Goal: Task Accomplishment & Management: Manage account settings

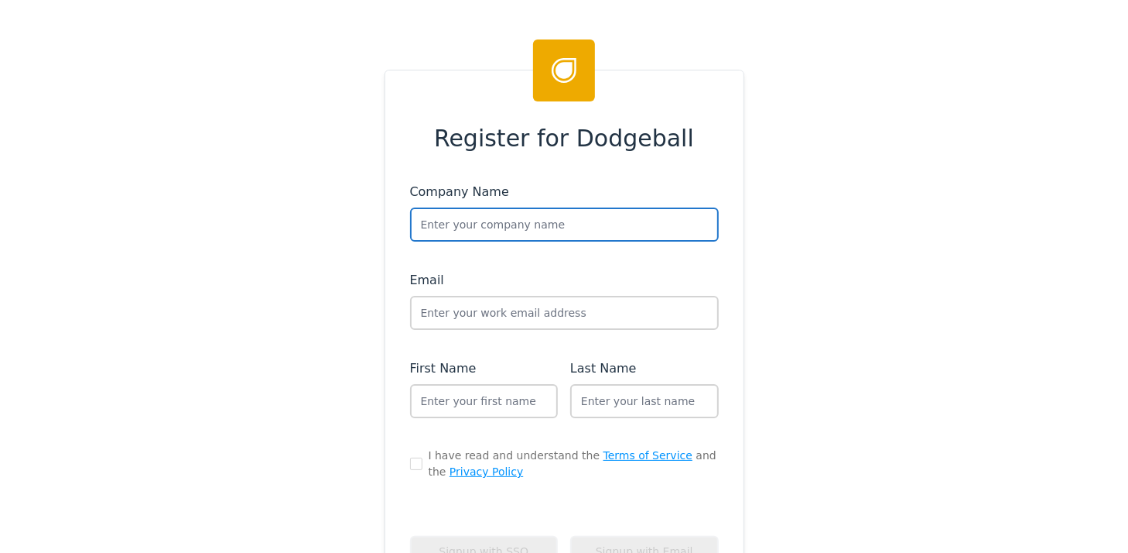
click at [529, 217] on input "text" at bounding box center [564, 224] width 309 height 34
type input "Royal Keys"
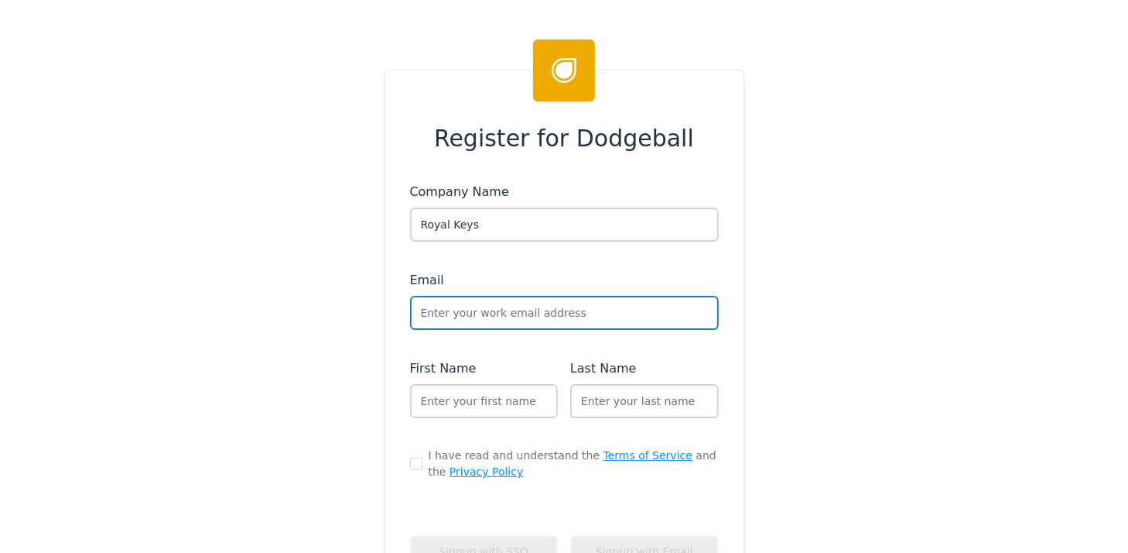
click at [495, 305] on input "text" at bounding box center [564, 313] width 309 height 34
type input "andrew_royalkeys@dodgeballhq.com"
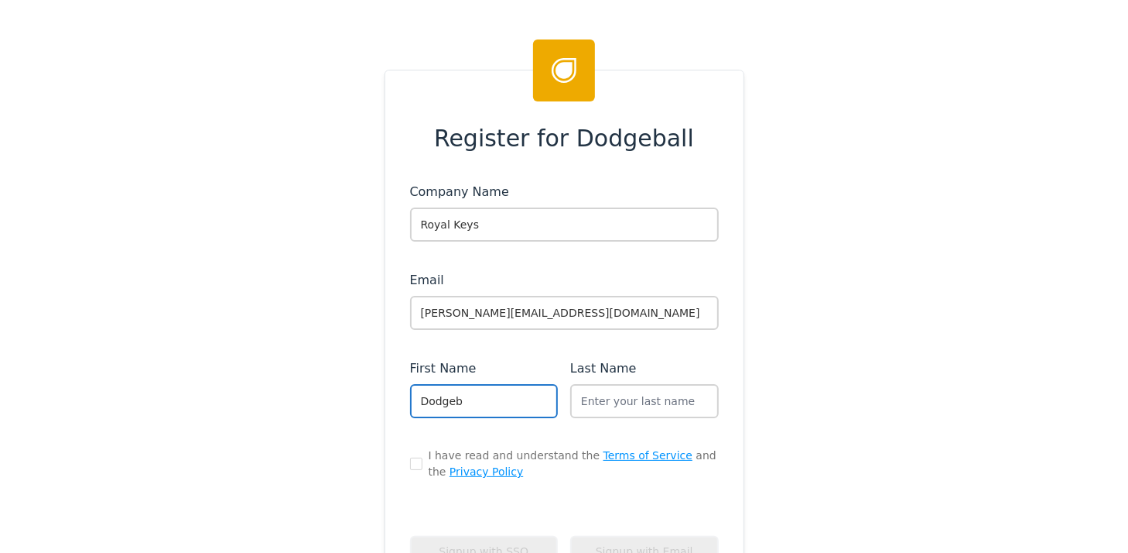
type input "Dodgeball"
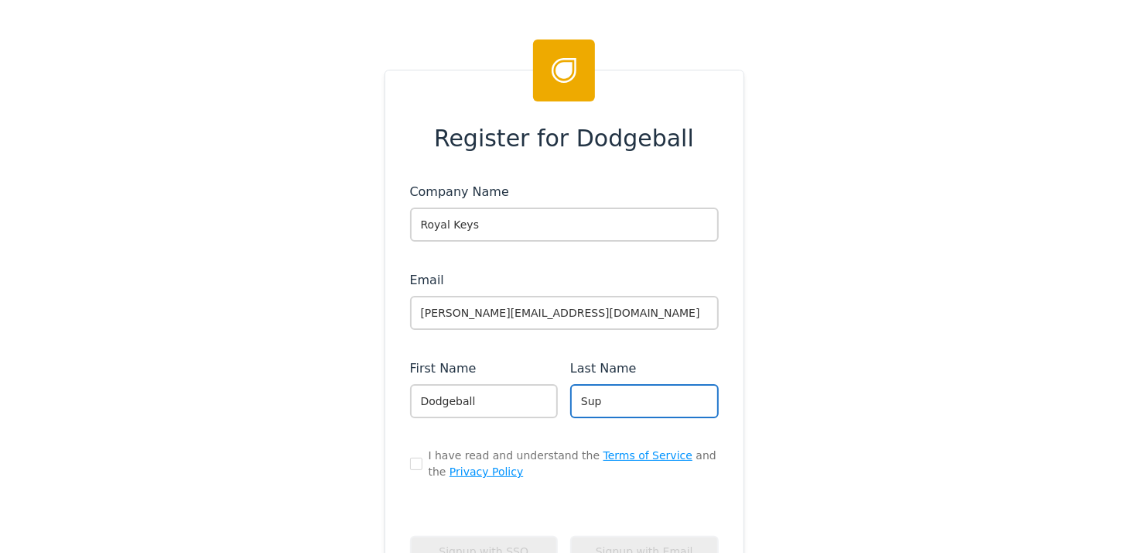
type input "Support"
click at [410, 460] on input "checkbox" at bounding box center [416, 463] width 12 height 12
checkbox input "true"
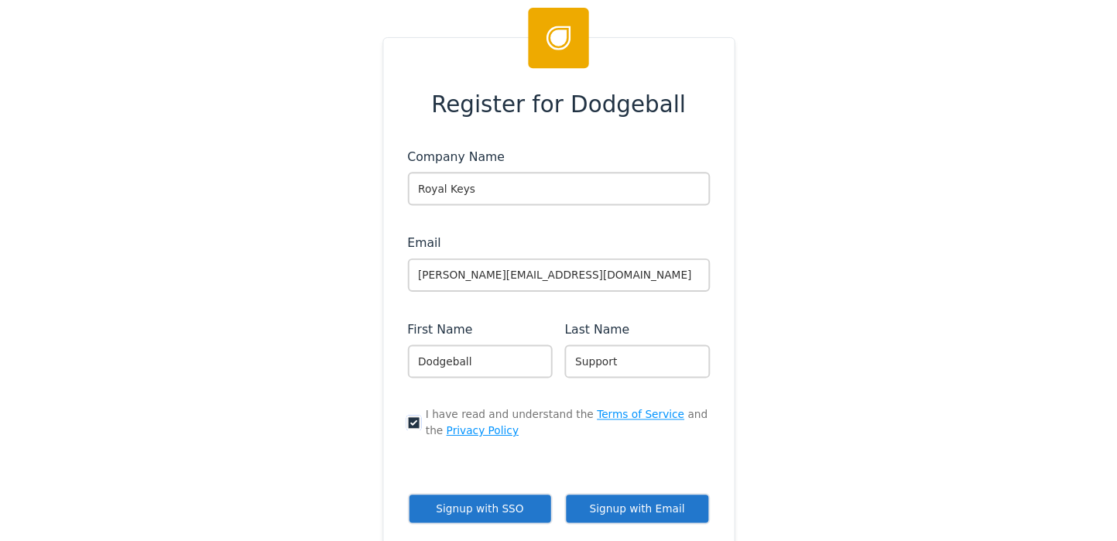
scroll to position [155, 0]
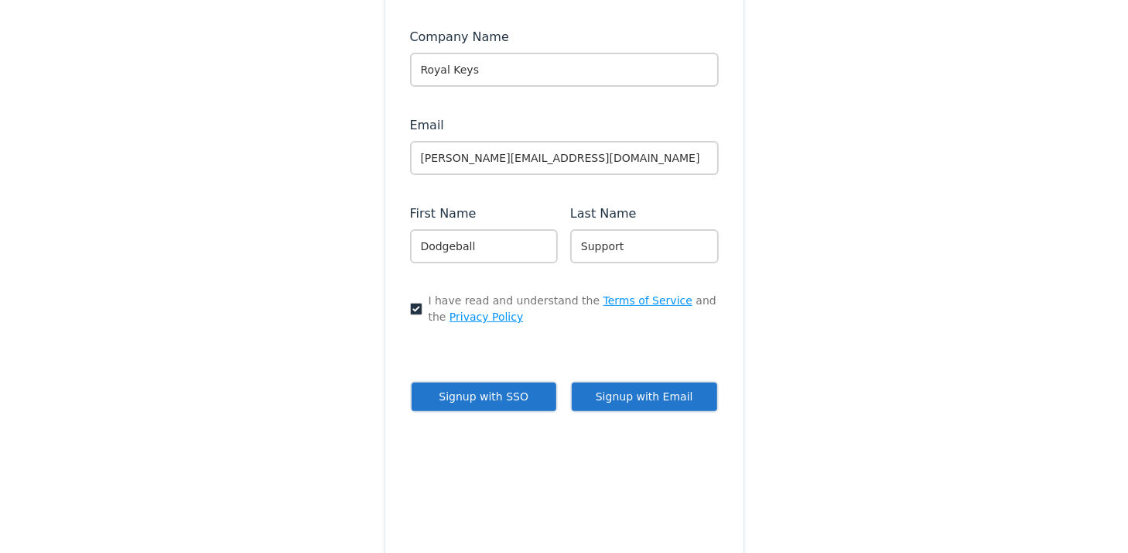
click at [611, 392] on button "Signup with Email" at bounding box center [644, 397] width 149 height 32
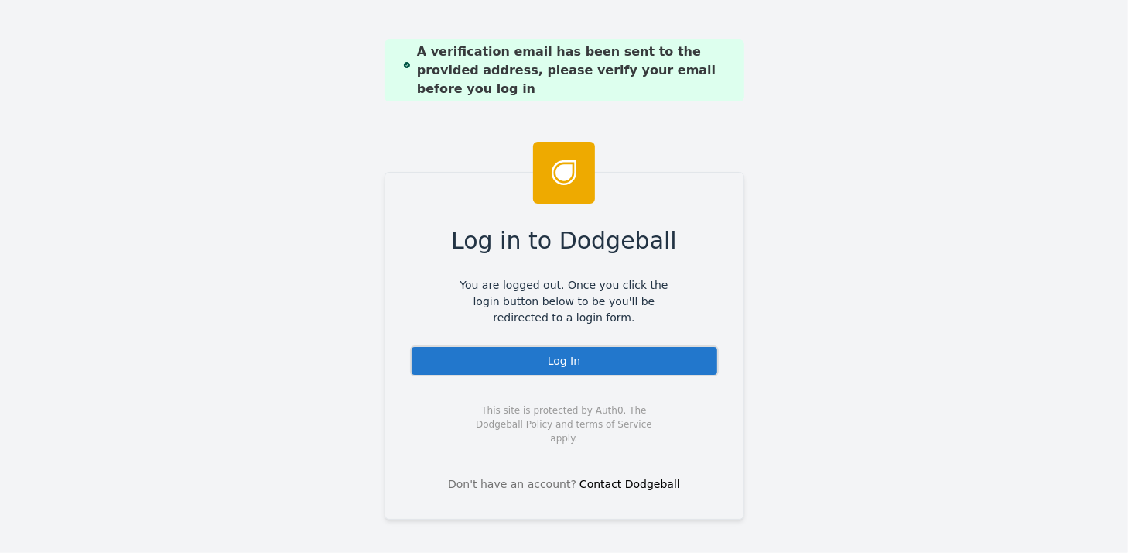
click at [559, 365] on div "Log In" at bounding box center [564, 360] width 309 height 31
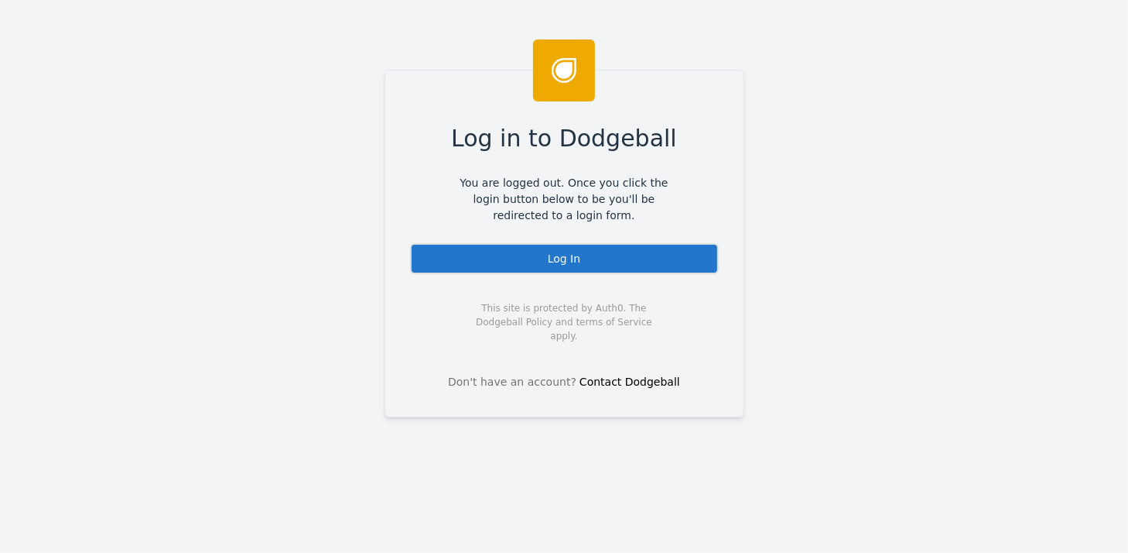
click at [556, 250] on div "Log In" at bounding box center [564, 258] width 309 height 31
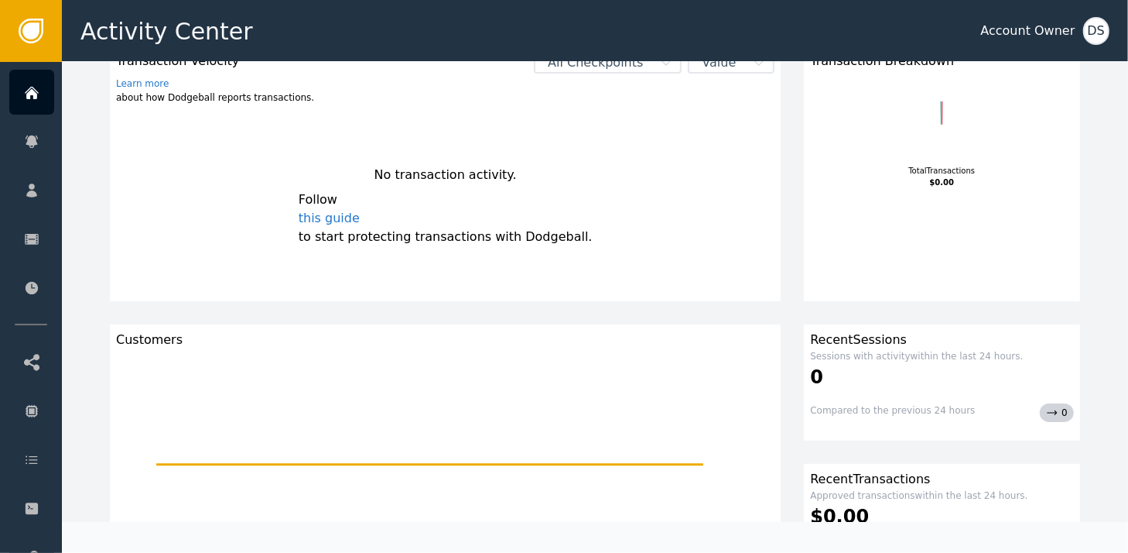
scroll to position [232, 0]
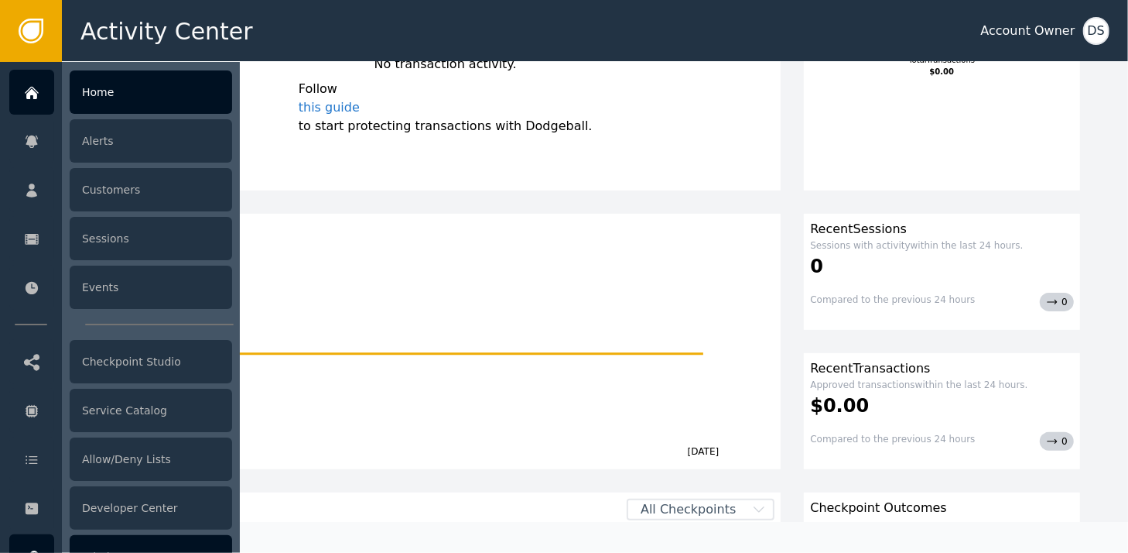
click at [200, 542] on div "Admin Center" at bounding box center [151, 556] width 163 height 43
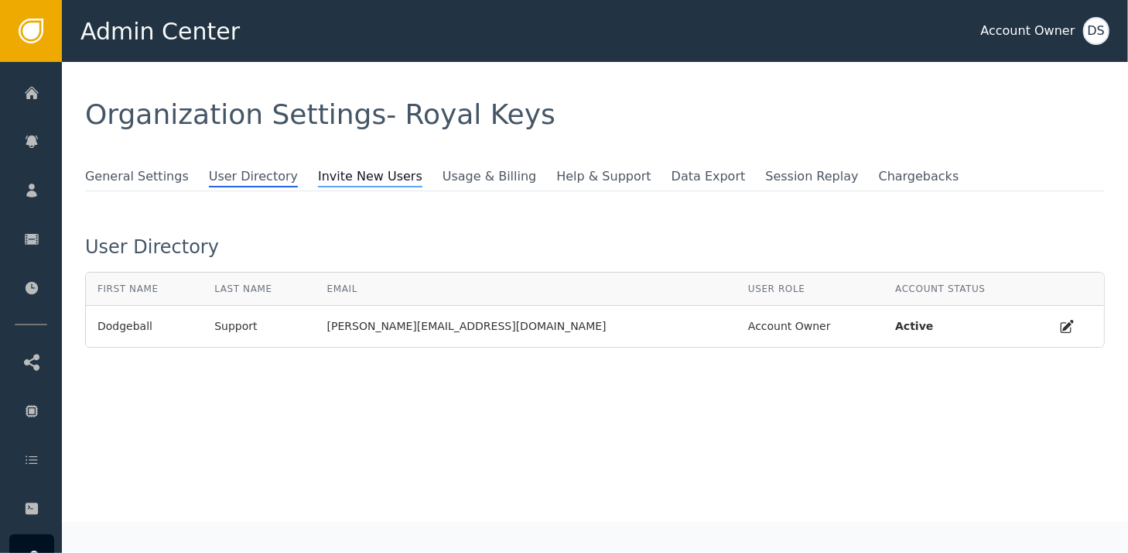
click at [328, 175] on span "Invite New Users" at bounding box center [370, 177] width 104 height 20
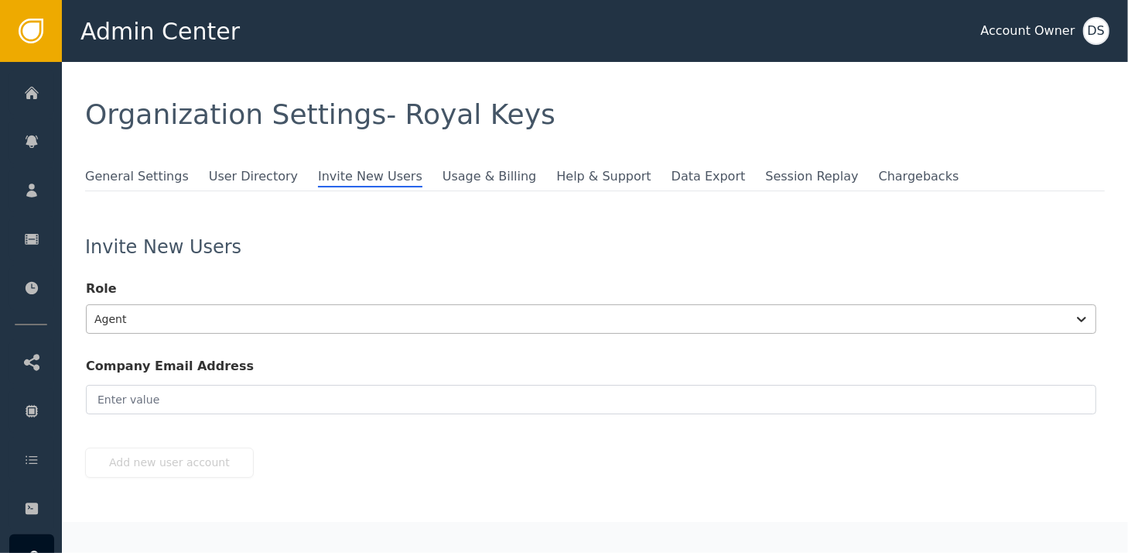
scroll to position [35, 0]
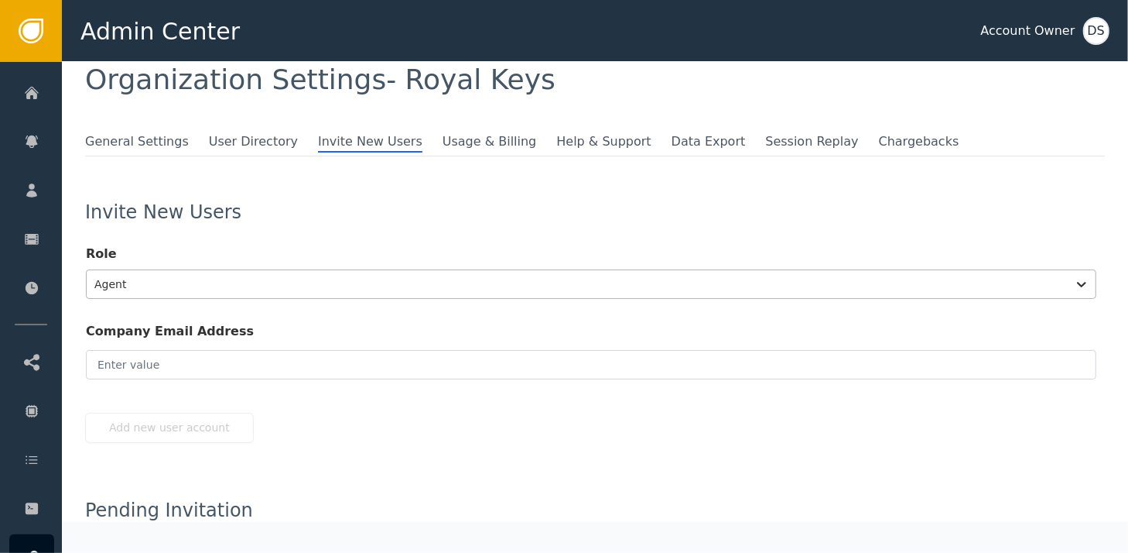
click at [159, 299] on div "Agent" at bounding box center [591, 283] width 1011 height 29
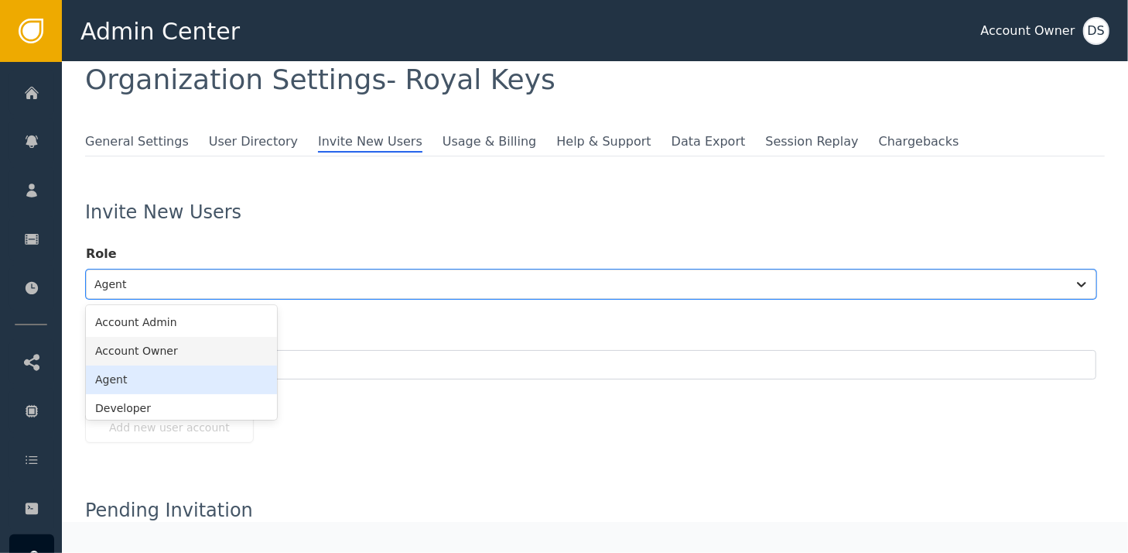
click at [137, 347] on div "Account Owner" at bounding box center [181, 351] width 191 height 29
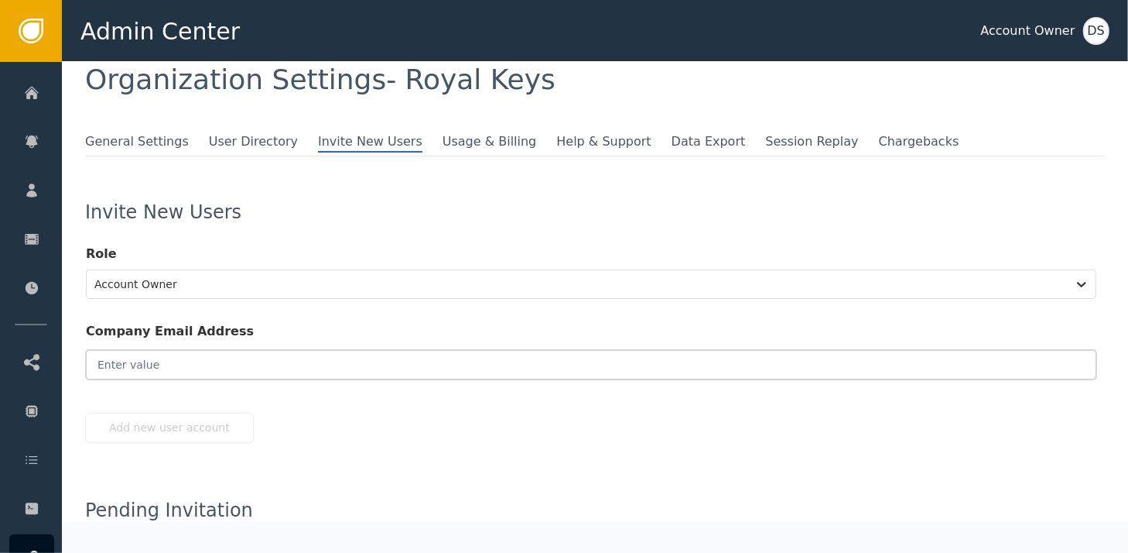
click at [139, 363] on input "email" at bounding box center [591, 364] width 1011 height 29
